Goal: Navigation & Orientation: Find specific page/section

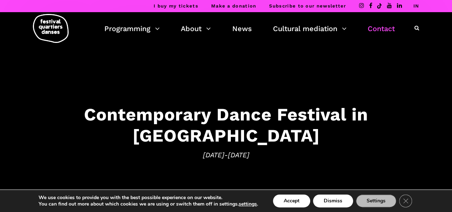
click at [381, 28] on font "Contact" at bounding box center [380, 28] width 27 height 9
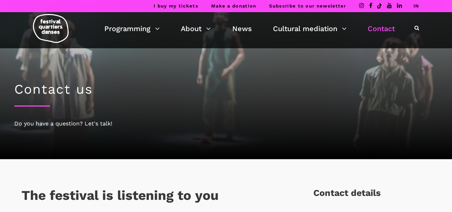
click at [360, 6] on icon at bounding box center [361, 5] width 5 height 6
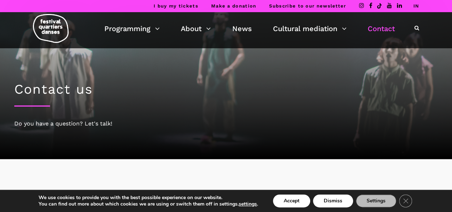
click at [371, 7] on icon at bounding box center [370, 5] width 3 height 6
click at [388, 7] on icon at bounding box center [388, 5] width 5 height 6
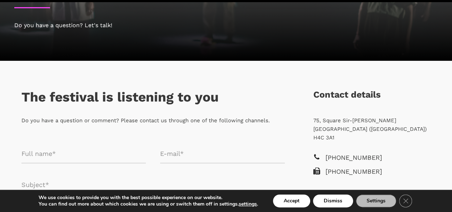
scroll to position [107, 0]
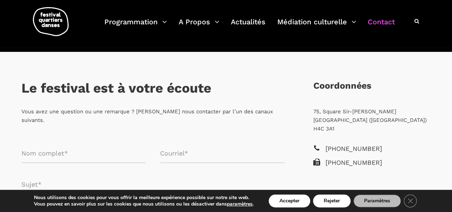
click at [289, 124] on div "Vous avez une question ou une remarque ? Veuillez nous contacter par l’un des c…" at bounding box center [152, 125] width 277 height 37
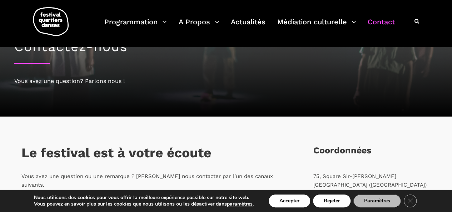
scroll to position [0, 0]
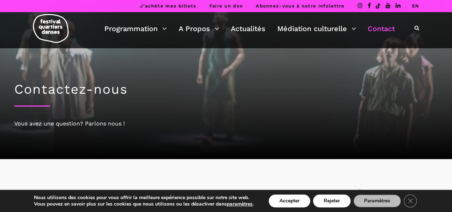
click at [412, 6] on link "EN" at bounding box center [414, 5] width 7 height 5
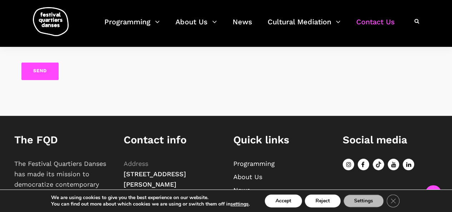
scroll to position [467, 0]
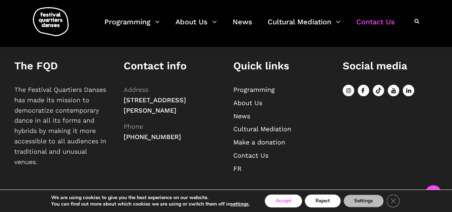
click at [282, 204] on button "Accept" at bounding box center [283, 200] width 37 height 13
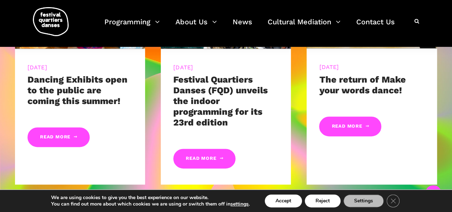
scroll to position [429, 0]
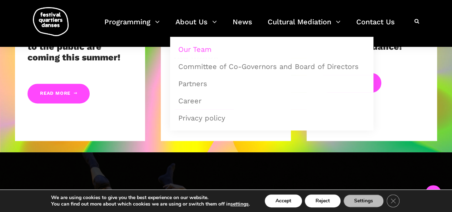
click at [203, 50] on link "Our Team" at bounding box center [271, 49] width 195 height 16
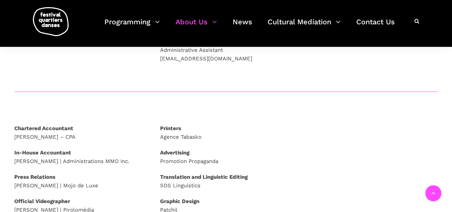
scroll to position [250, 0]
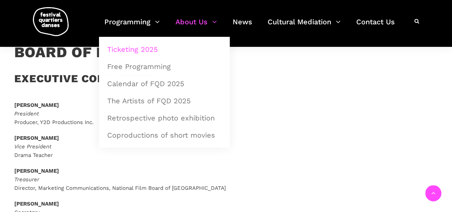
scroll to position [464, 0]
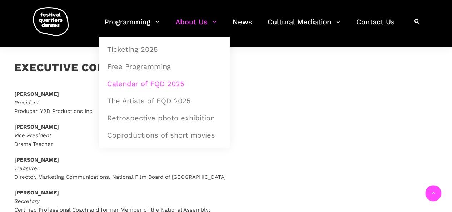
click at [146, 83] on link "Calendar of FQD 2025" at bounding box center [164, 83] width 123 height 16
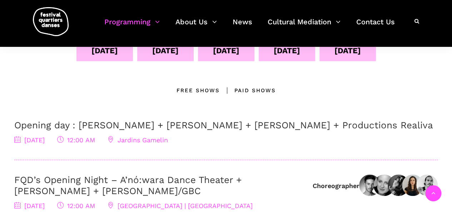
scroll to position [250, 0]
